Goal: Find specific page/section: Find specific page/section

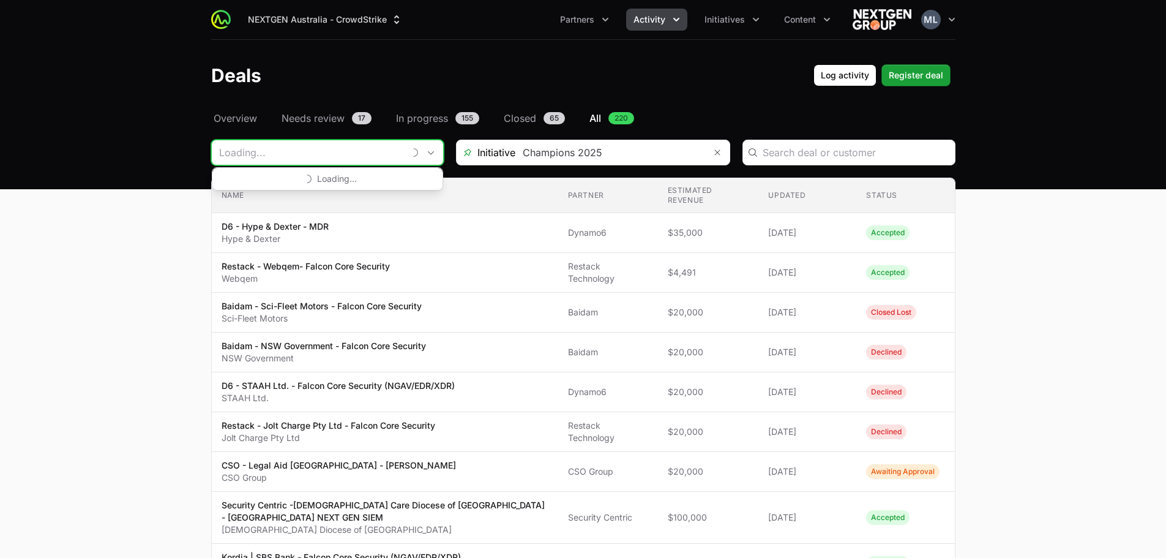
click at [316, 150] on input "Deals Filters" at bounding box center [308, 152] width 192 height 24
click at [711, 154] on icon "Remove" at bounding box center [709, 153] width 7 height 10
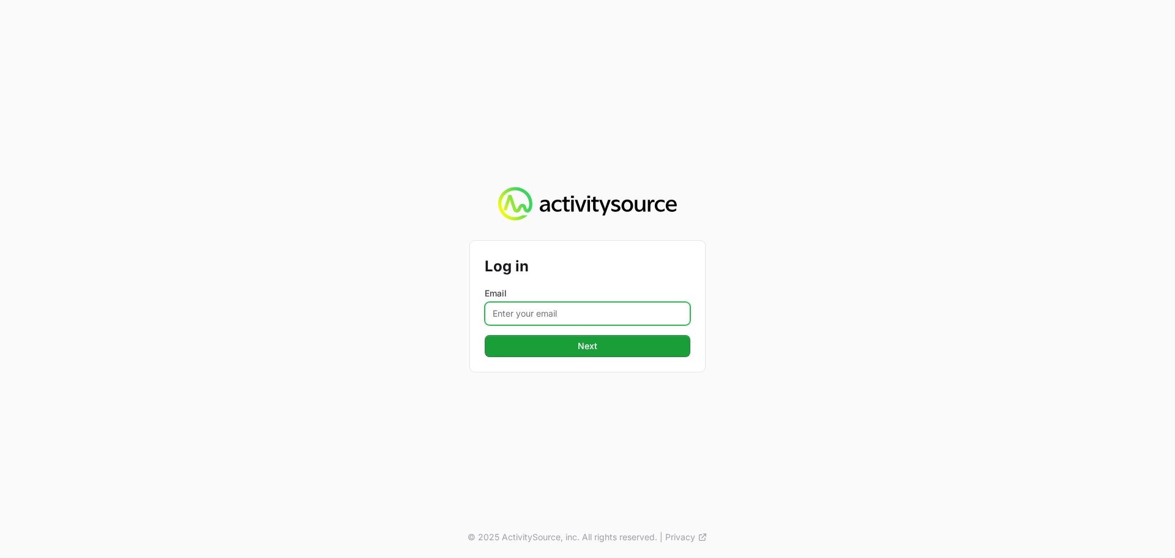
click at [582, 312] on input "Email" at bounding box center [588, 313] width 206 height 23
type input "[PERSON_NAME][EMAIL_ADDRESS][DOMAIN_NAME]"
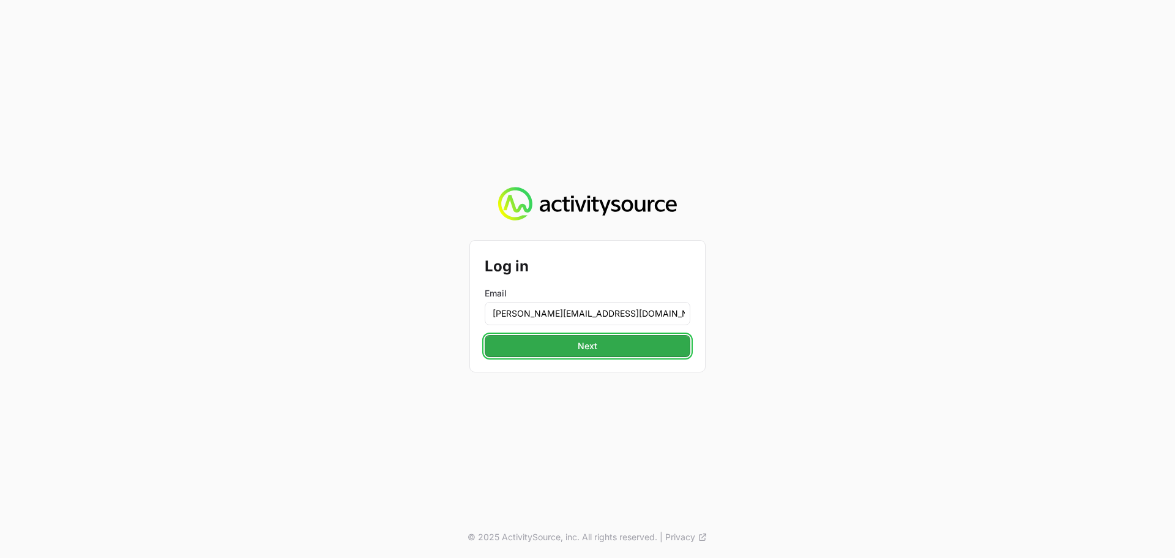
click at [585, 347] on span "Next" at bounding box center [588, 346] width 20 height 15
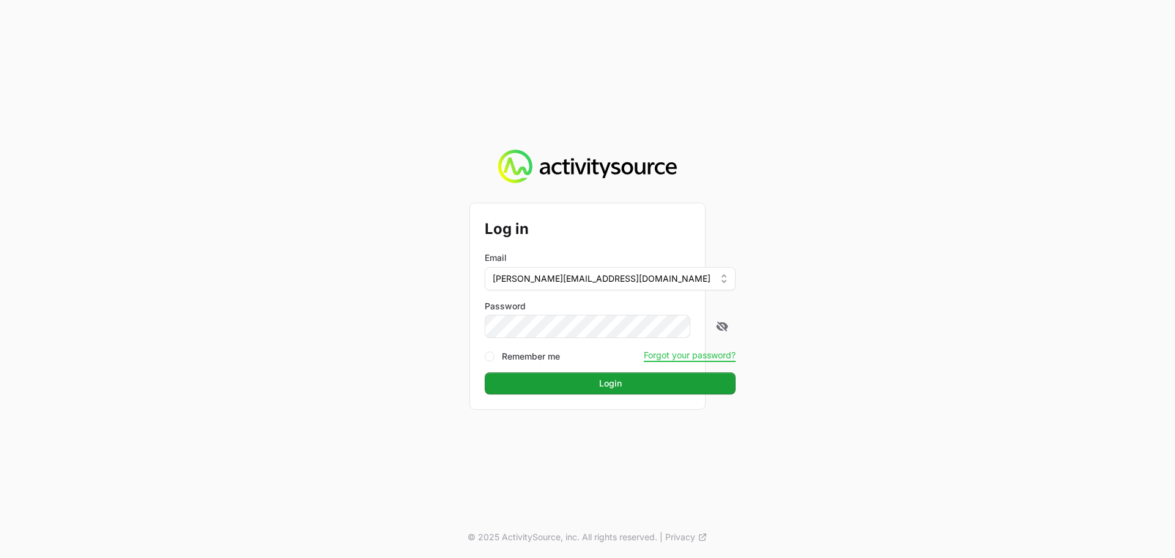
click at [571, 339] on form "Log in Email [PERSON_NAME][EMAIL_ADDRESS][DOMAIN_NAME] Password Remember me For…" at bounding box center [588, 306] width 206 height 176
click at [552, 379] on button "Login" at bounding box center [610, 383] width 251 height 22
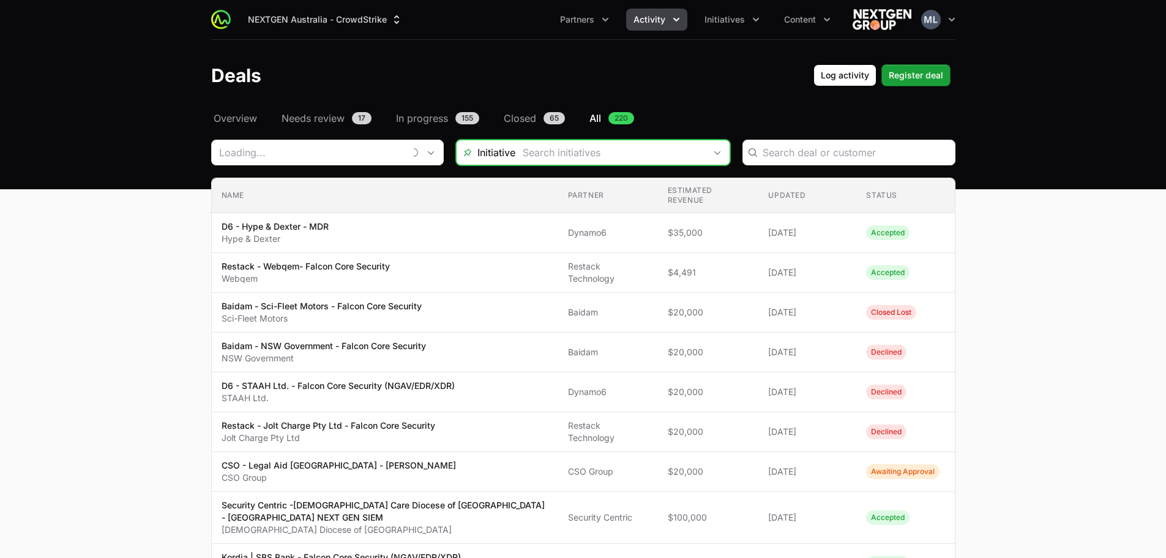
click at [574, 151] on input "Deals Filters" at bounding box center [610, 152] width 190 height 24
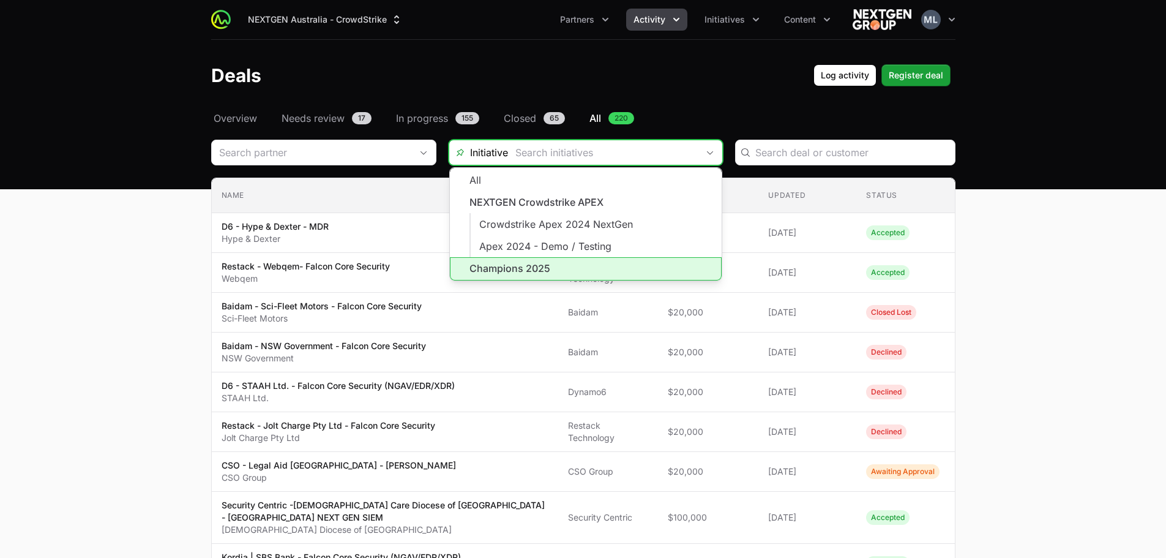
click at [492, 267] on li "Champions 2025" at bounding box center [586, 268] width 272 height 23
type input "Champions 2025"
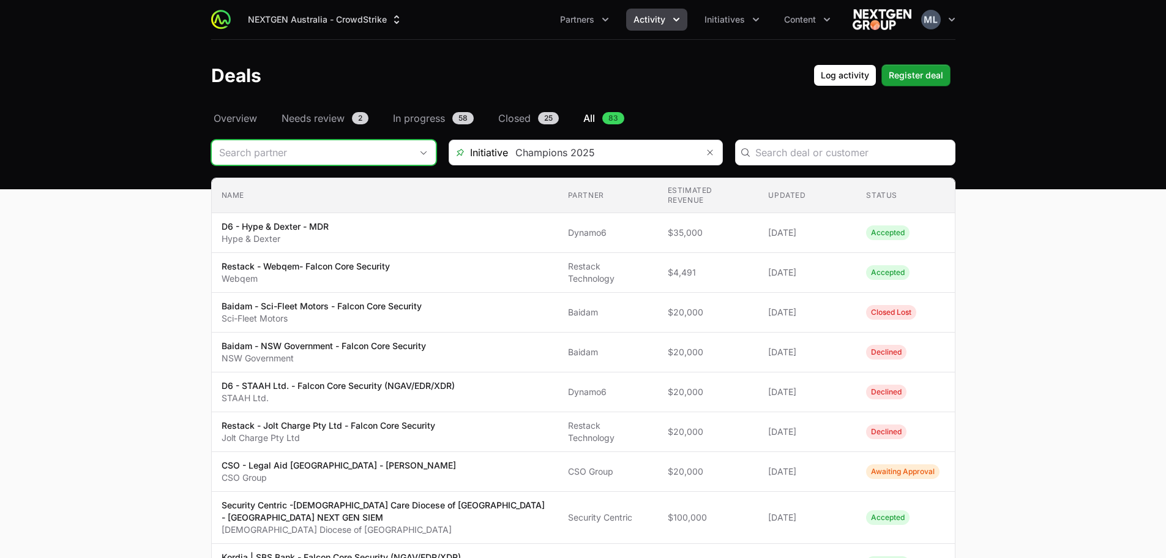
click at [375, 150] on input "Deals Filters" at bounding box center [312, 152] width 200 height 24
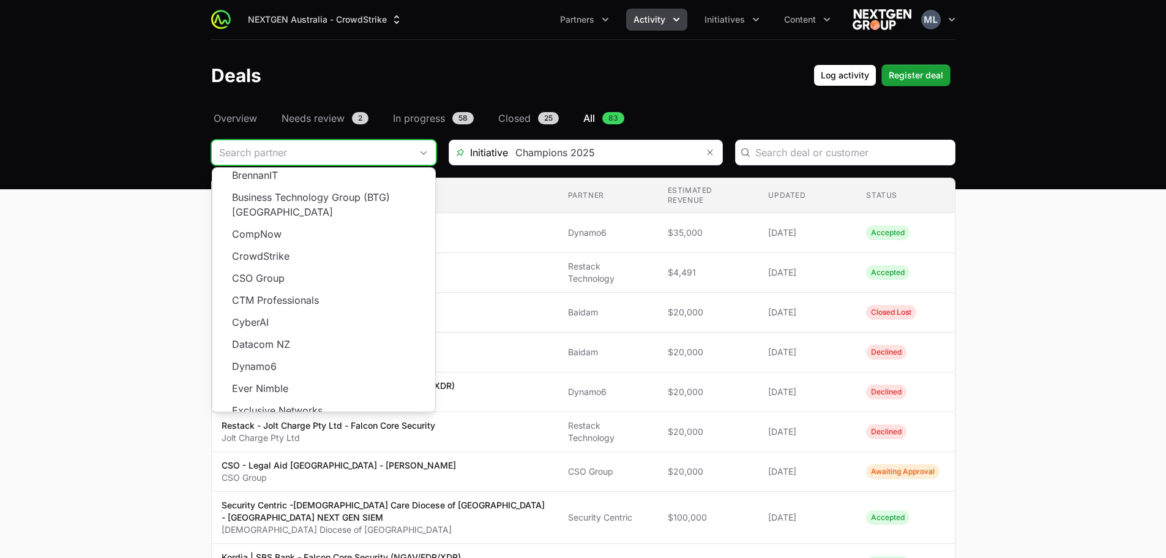
scroll to position [220, 0]
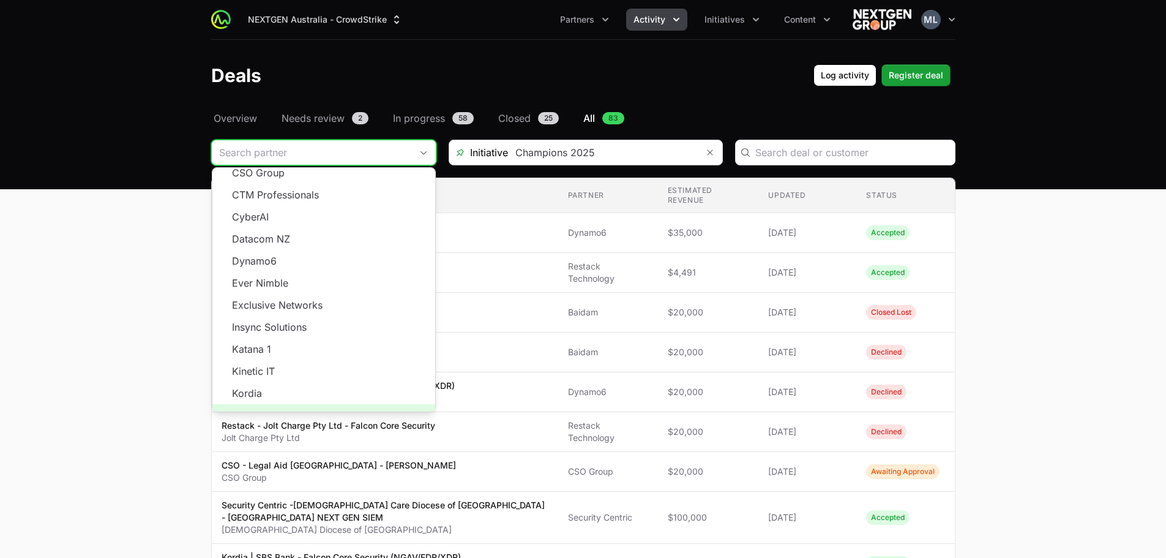
click at [318, 404] on span "Load more" at bounding box center [323, 415] width 223 height 22
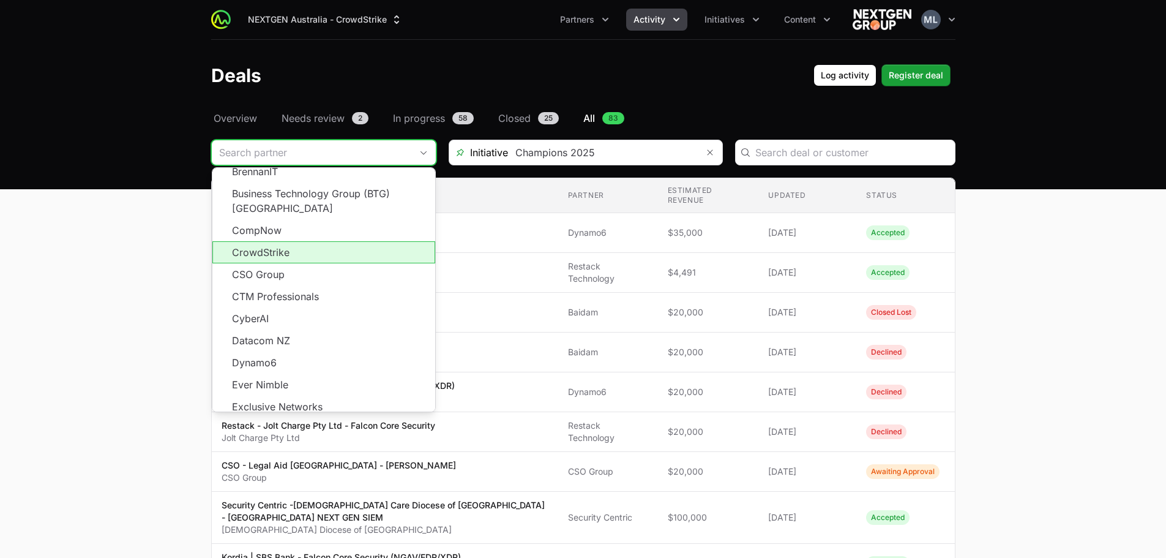
scroll to position [0, 0]
